Goal: Task Accomplishment & Management: Manage account settings

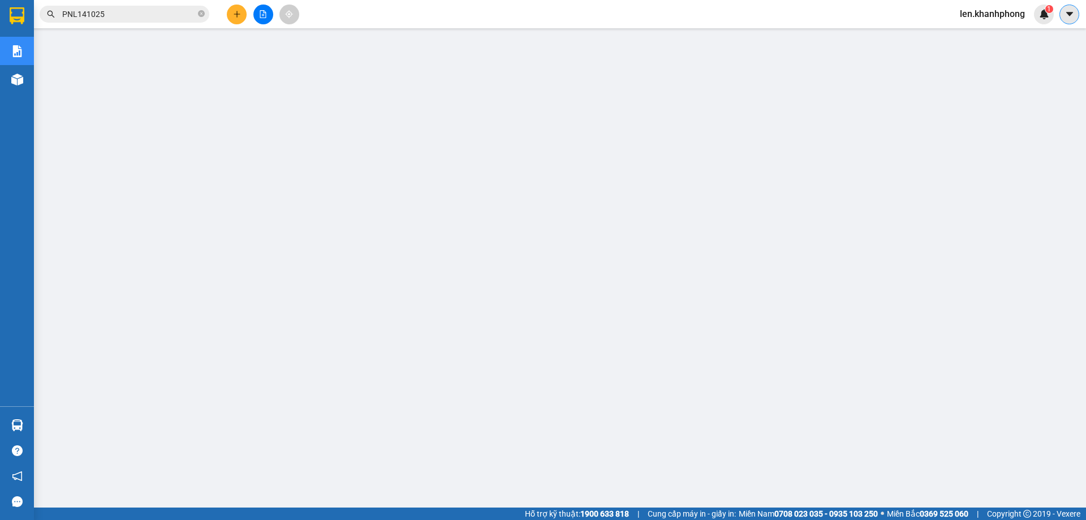
click at [1067, 16] on icon "caret-down" at bounding box center [1070, 14] width 10 height 10
click at [982, 11] on span "len.khanhphong" at bounding box center [992, 14] width 83 height 14
click at [979, 35] on span "Đăng xuất" at bounding box center [998, 35] width 60 height 12
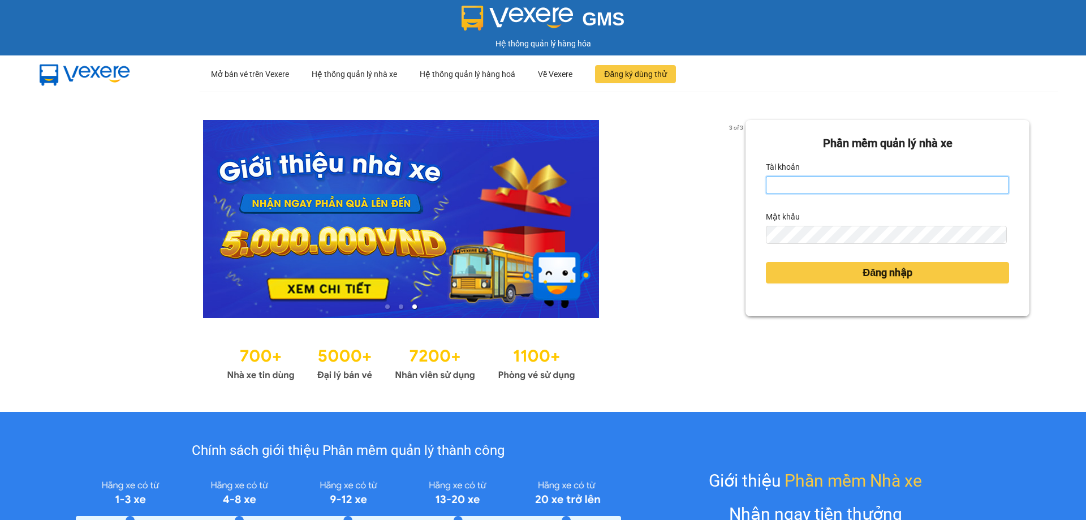
click at [833, 185] on input "Tài khoản" at bounding box center [887, 185] width 243 height 18
type input "dung.khanhphong"
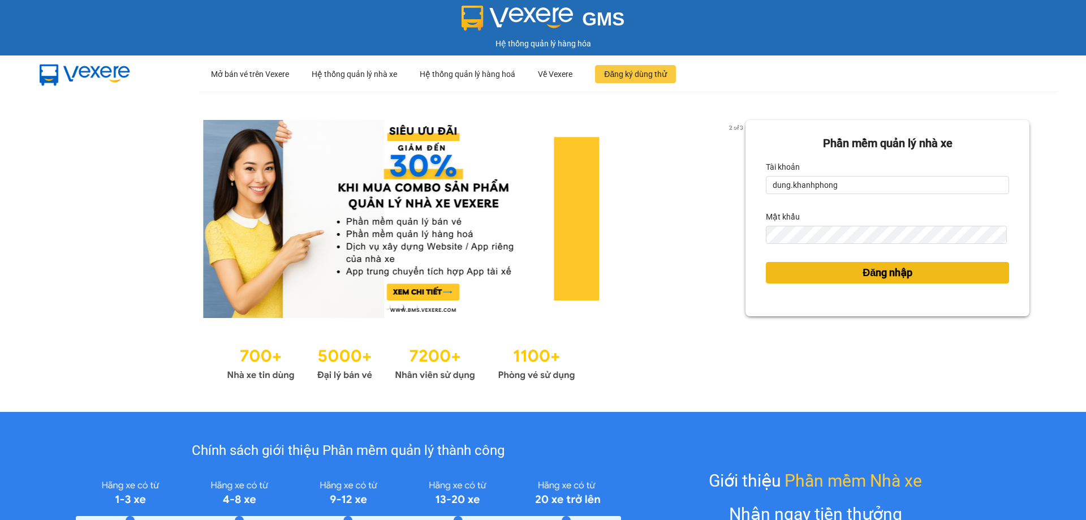
click at [831, 270] on button "Đăng nhập" at bounding box center [887, 273] width 243 height 22
